Goal: Transaction & Acquisition: Purchase product/service

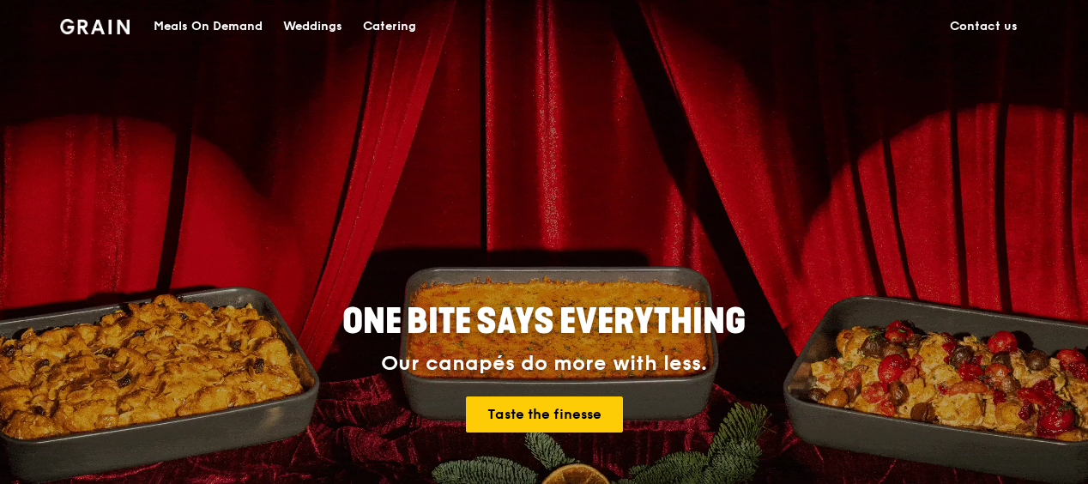
click at [238, 32] on div "Meals On Demand" at bounding box center [208, 26] width 109 height 51
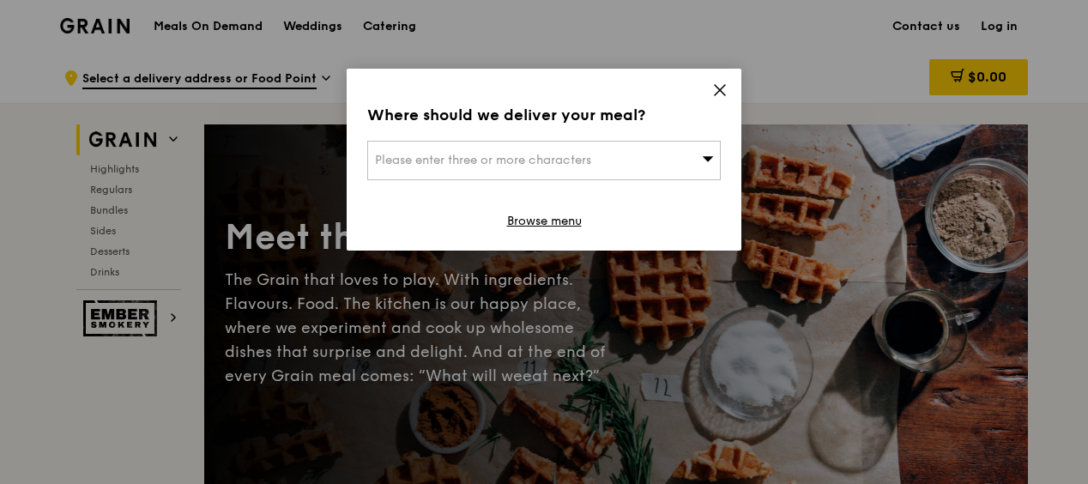
click at [721, 94] on icon at bounding box center [719, 89] width 15 height 15
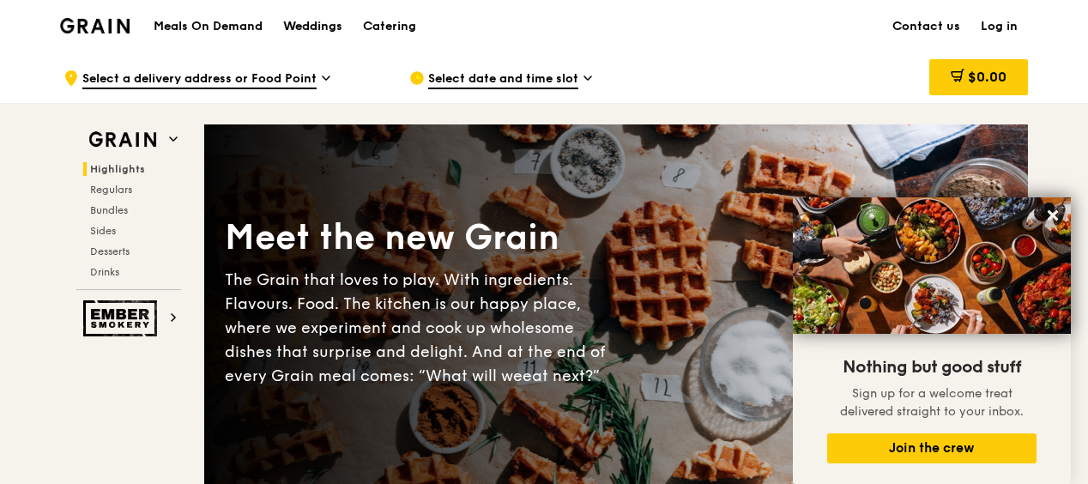
click at [304, 31] on div "Weddings" at bounding box center [312, 26] width 59 height 51
